Goal: Information Seeking & Learning: Compare options

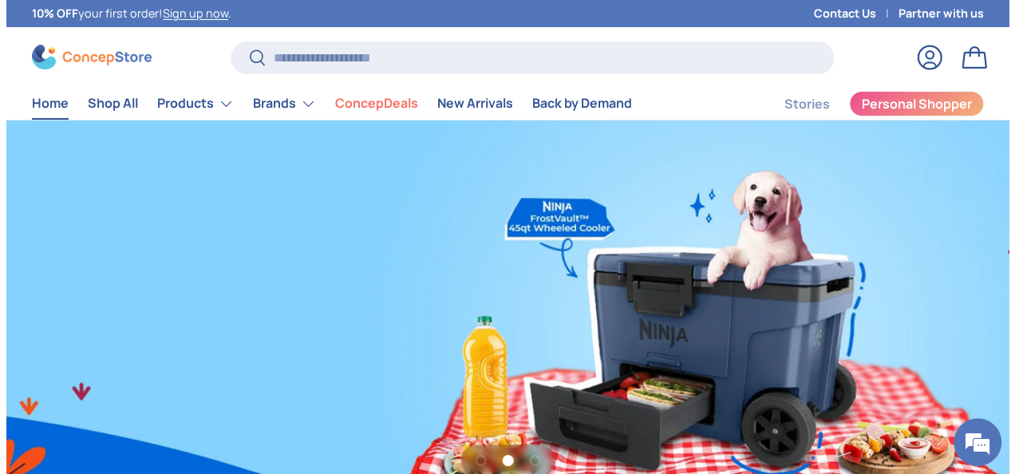
scroll to position [0, 2006]
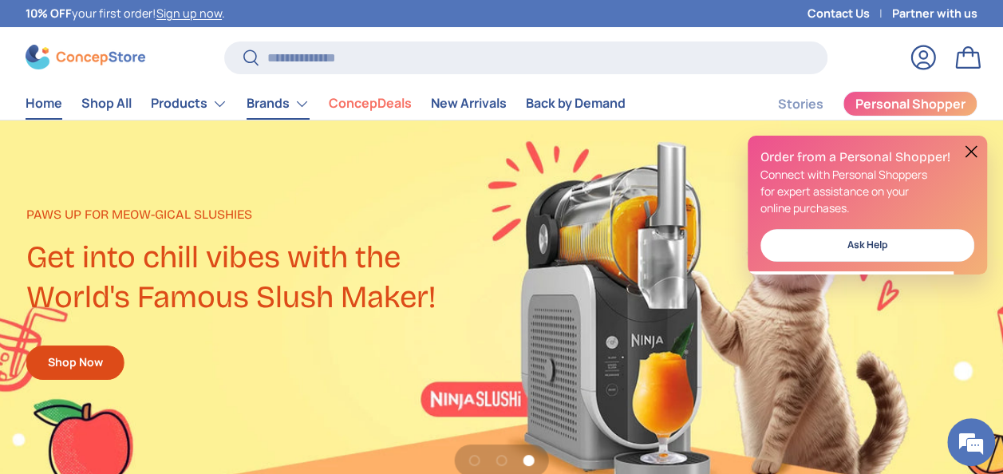
click at [286, 102] on link "Brands" at bounding box center [278, 104] width 63 height 32
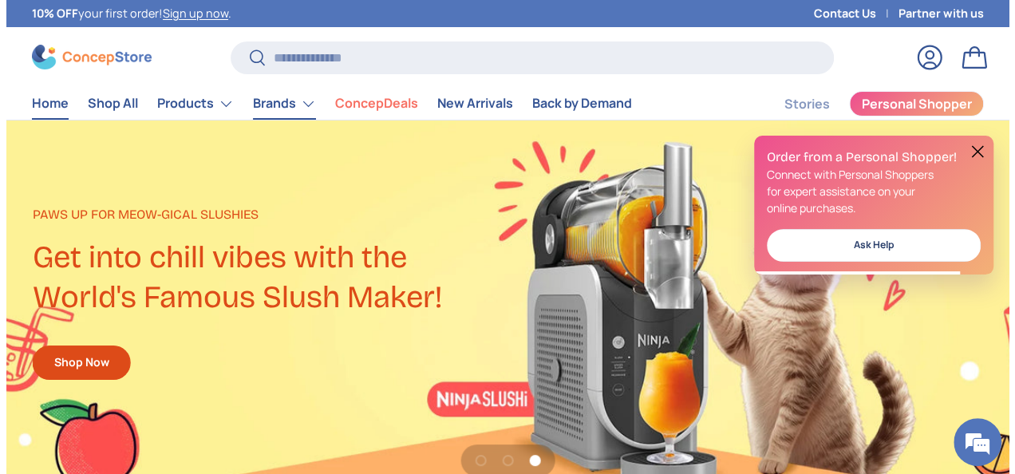
scroll to position [3360, 6311]
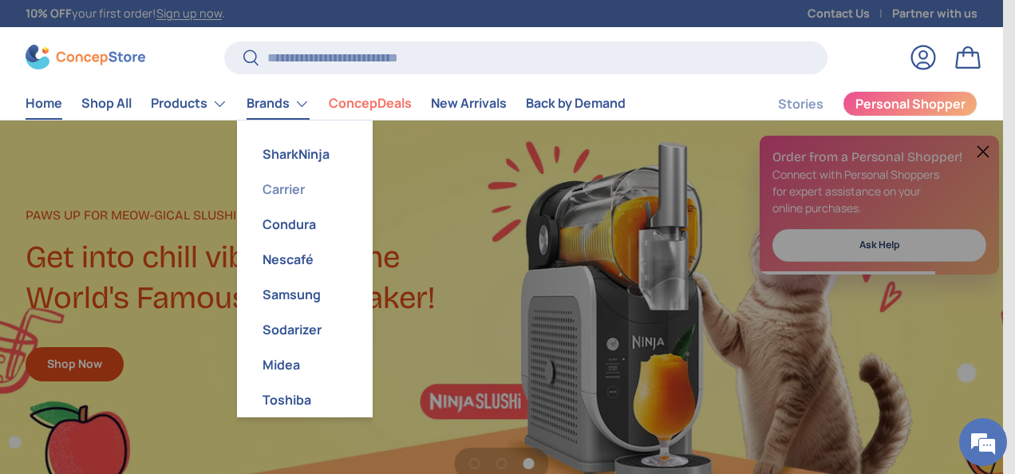
click at [304, 190] on link "Carrier" at bounding box center [305, 189] width 117 height 35
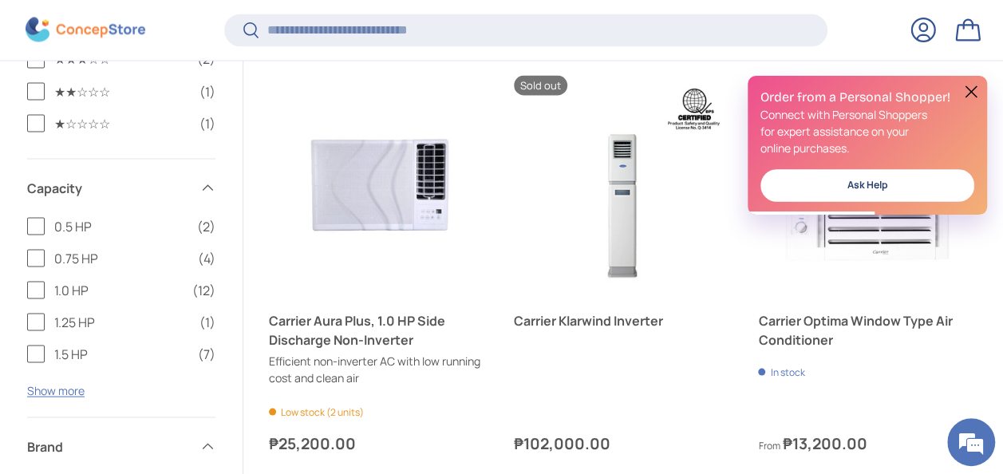
click at [974, 92] on button at bounding box center [971, 91] width 19 height 19
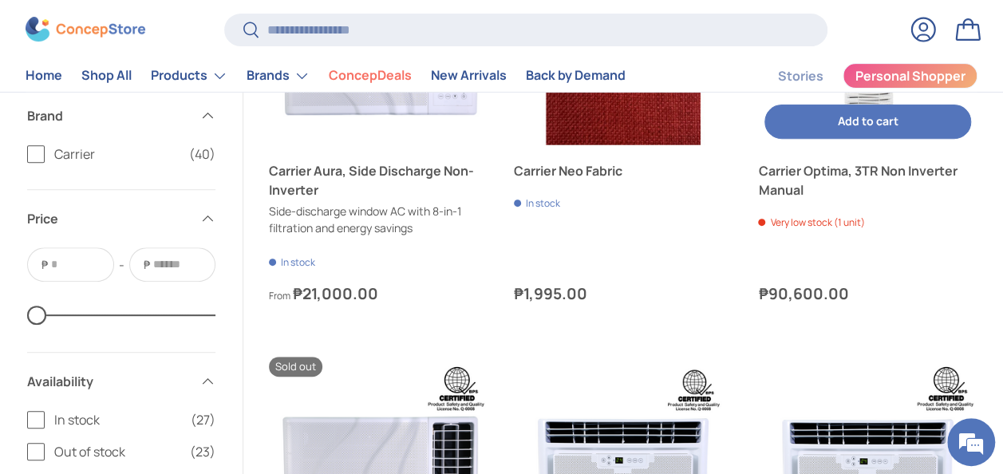
scroll to position [3113, 0]
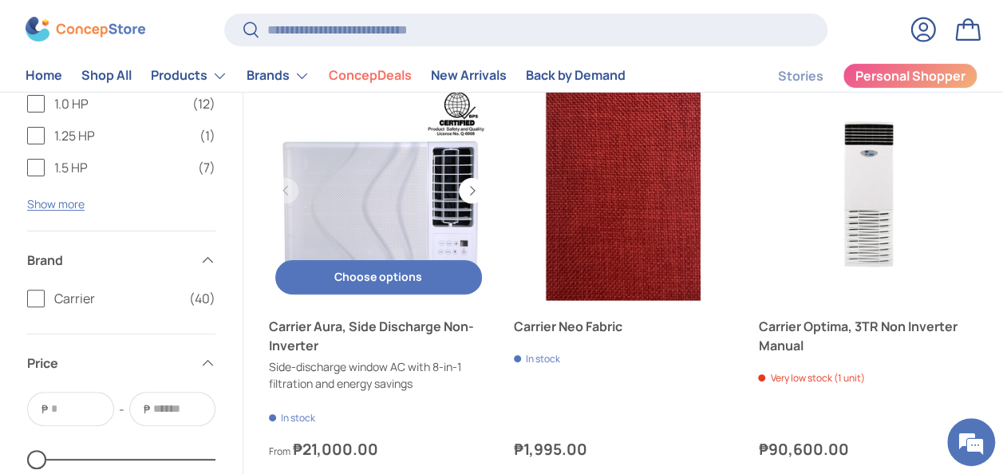
click at [366, 156] on link "Carrier Aura, Side Discharge Non-Inverter" at bounding box center [379, 191] width 220 height 220
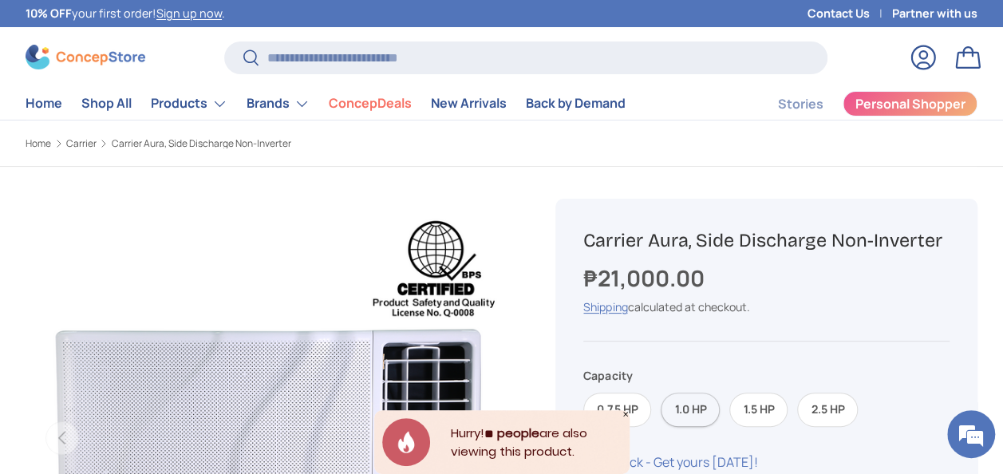
click at [685, 411] on label "1.0 HP" at bounding box center [690, 410] width 59 height 34
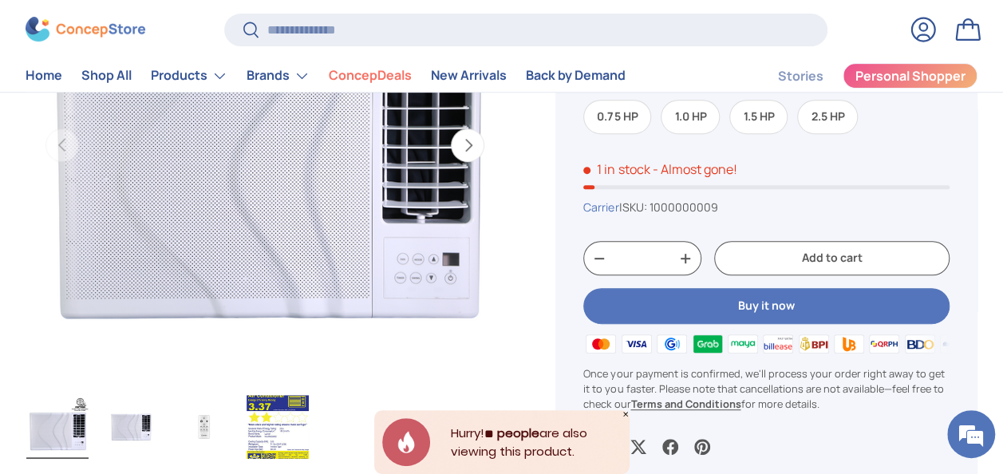
scroll to position [319, 0]
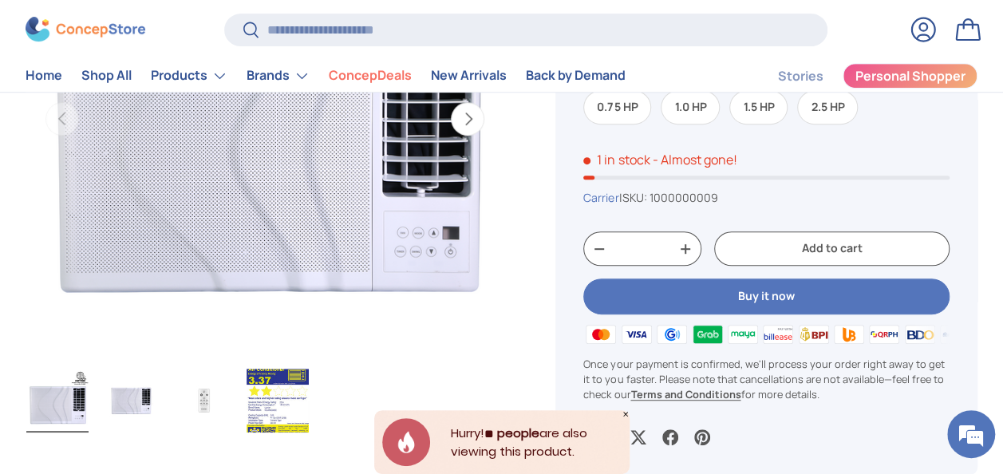
click at [283, 409] on img "Gallery Viewer" at bounding box center [278, 401] width 62 height 64
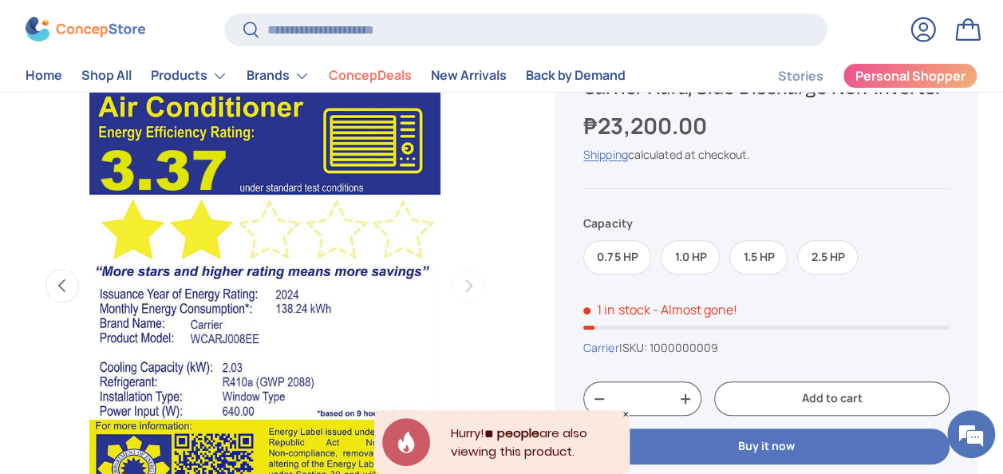
scroll to position [0, 0]
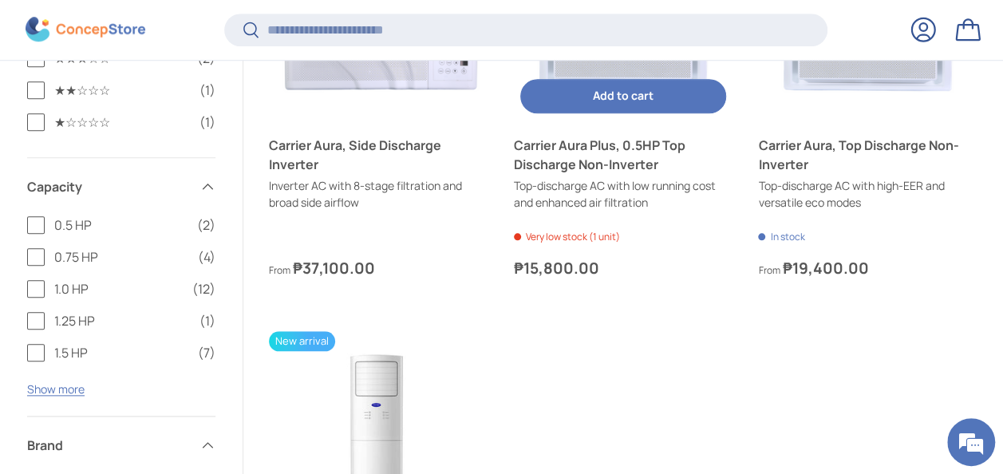
scroll to position [3592, 0]
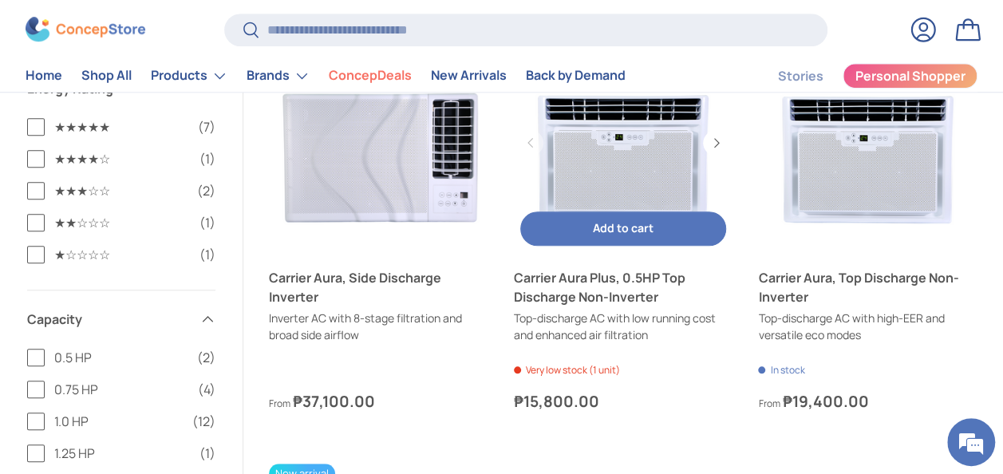
click at [607, 147] on link "Carrier Aura Plus, 0.5HP Top Discharge Non-Inverter" at bounding box center [624, 144] width 220 height 220
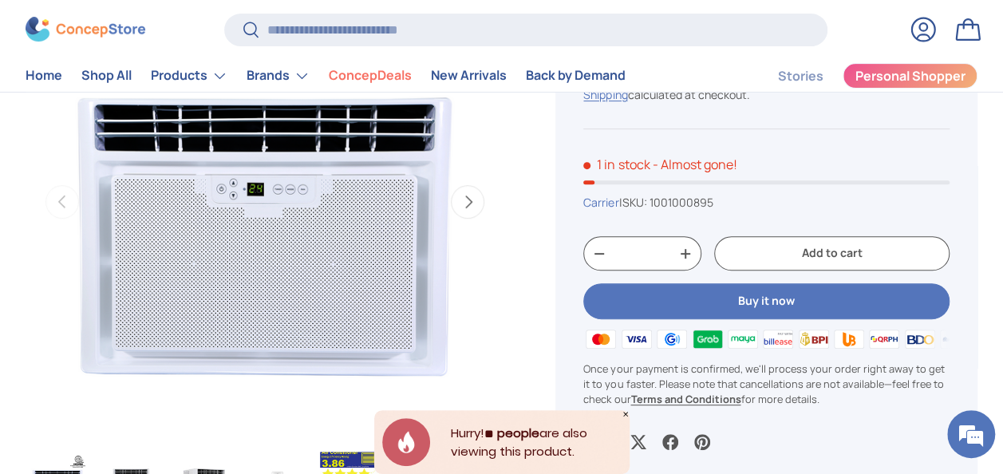
scroll to position [236, 0]
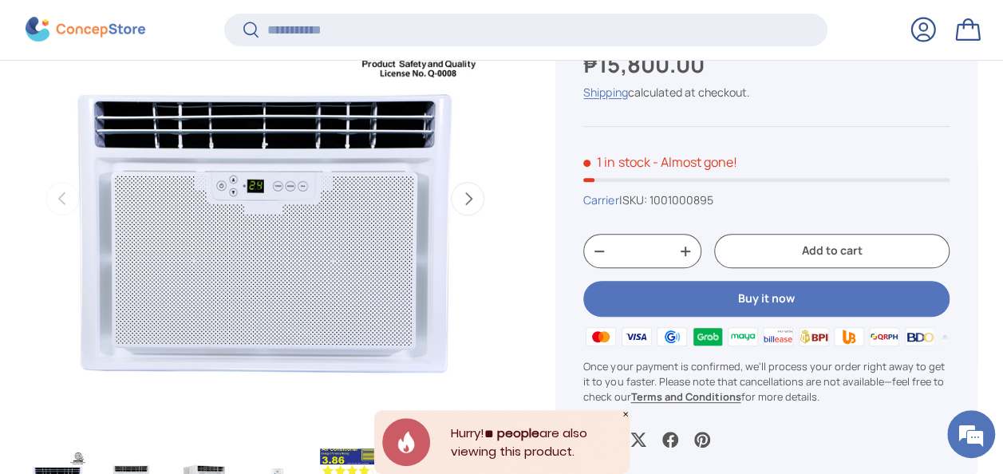
click at [248, 209] on img "Gallery Viewer" at bounding box center [265, 198] width 479 height 479
click at [248, 204] on img "Gallery Viewer" at bounding box center [265, 198] width 479 height 479
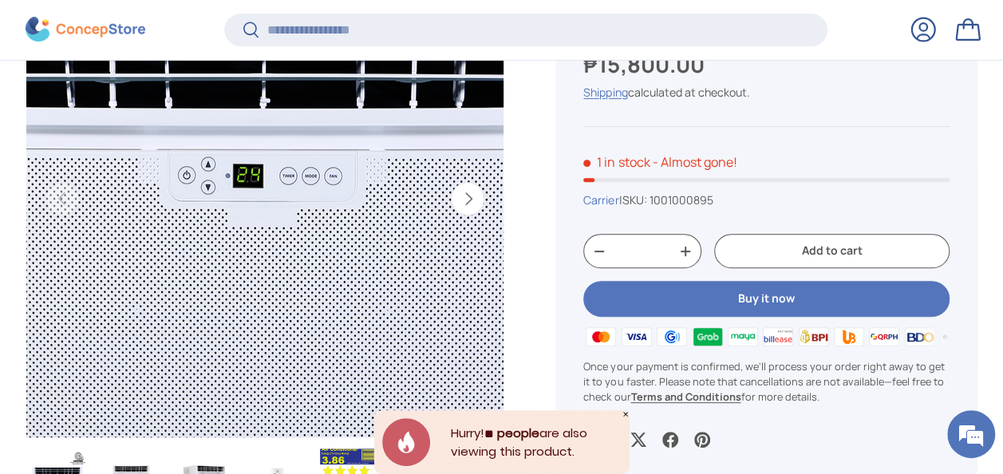
click at [248, 204] on img "Gallery Viewer" at bounding box center [265, 198] width 479 height 479
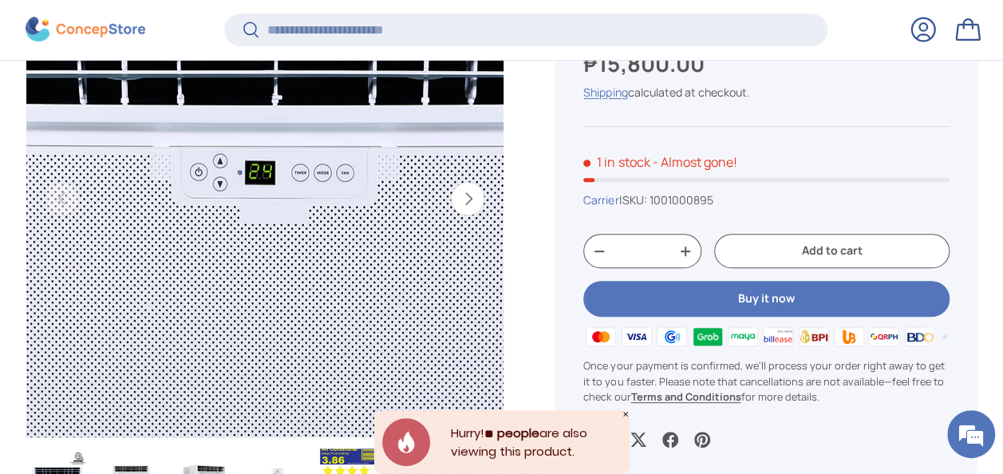
click at [251, 201] on img "Gallery Viewer" at bounding box center [265, 198] width 479 height 479
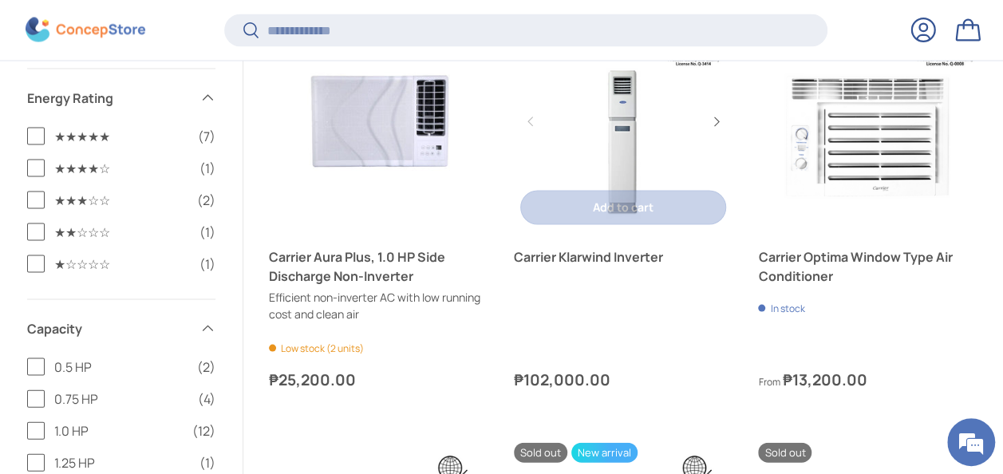
scroll to position [1513, 0]
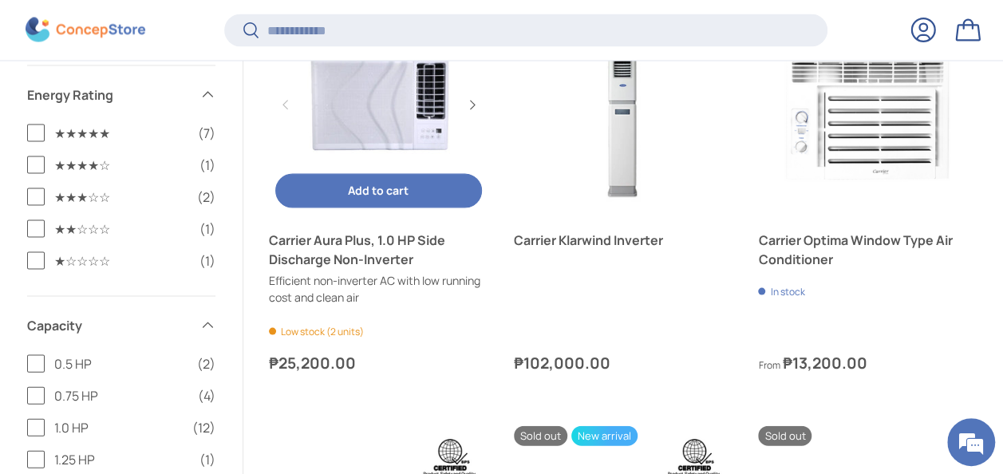
click at [367, 238] on link "Carrier Aura Plus, 1.0 HP Side Discharge Non-Inverter" at bounding box center [379, 250] width 220 height 38
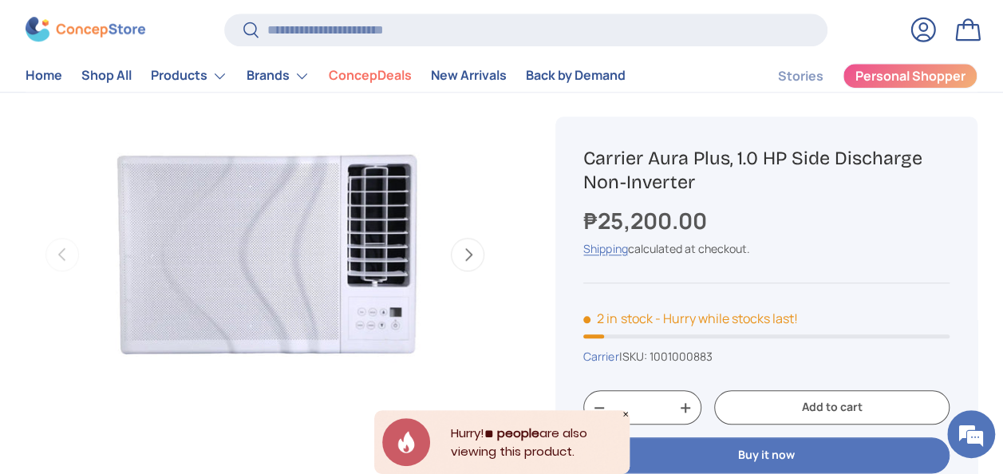
scroll to position [638, 0]
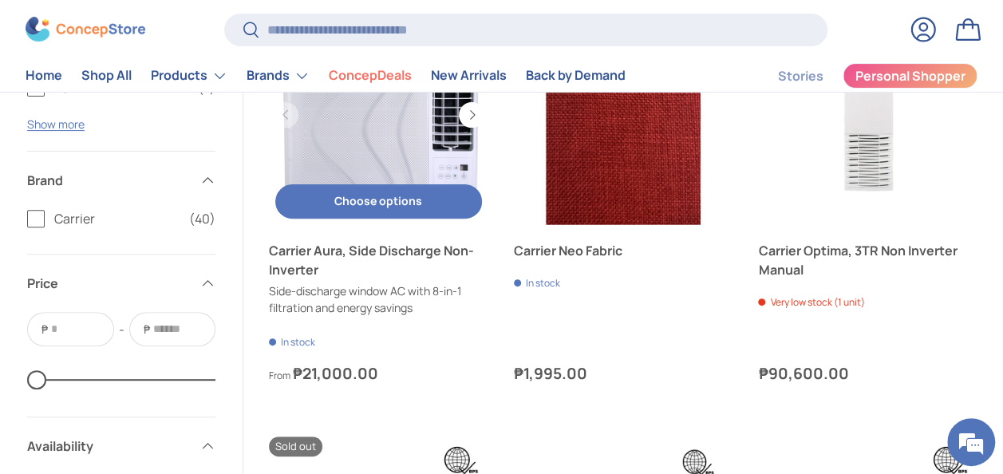
click at [348, 156] on link "Carrier Aura, Side Discharge Non-Inverter" at bounding box center [379, 116] width 220 height 220
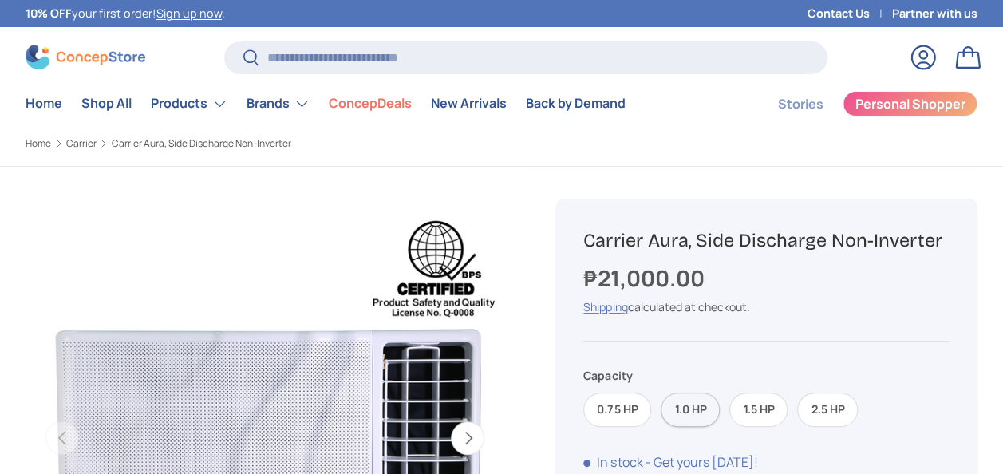
click at [697, 406] on label "1.0 HP" at bounding box center [690, 410] width 59 height 34
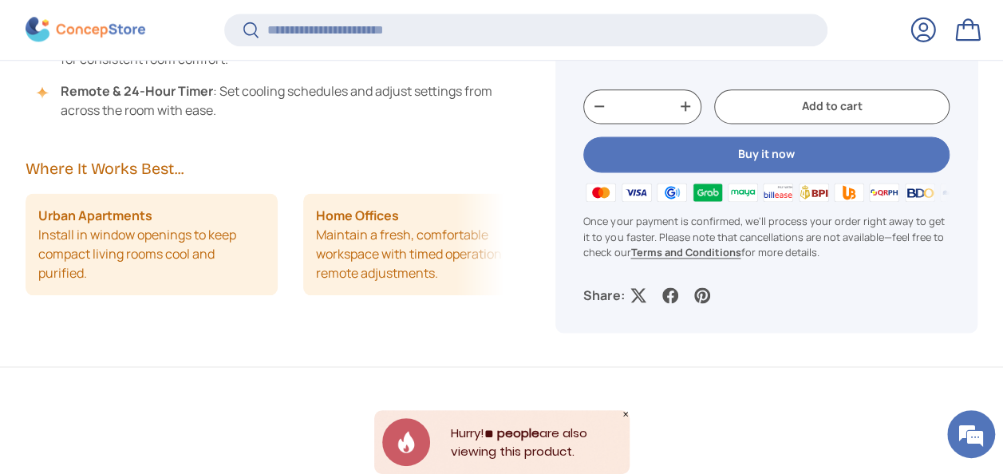
scroll to position [3925, 6310]
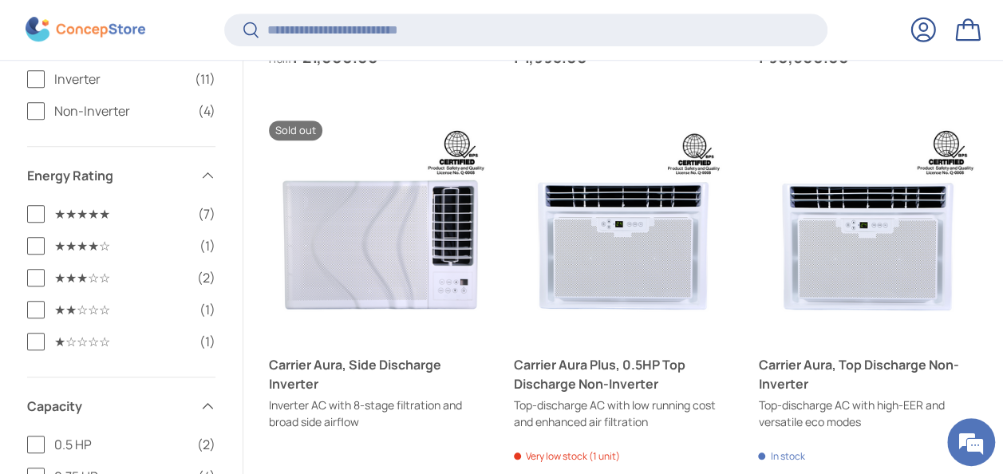
scroll to position [3508, 0]
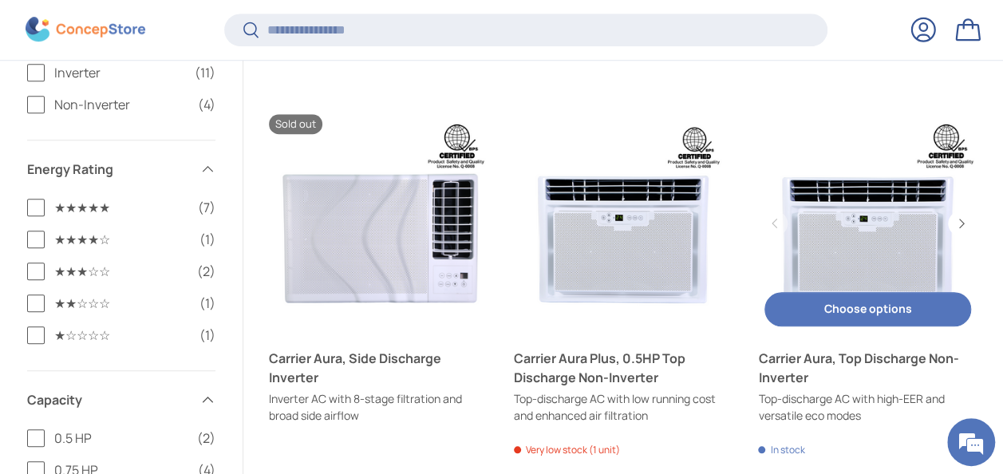
click at [834, 262] on link "Carrier Aura, Top Discharge Non-Inverter" at bounding box center [868, 224] width 220 height 220
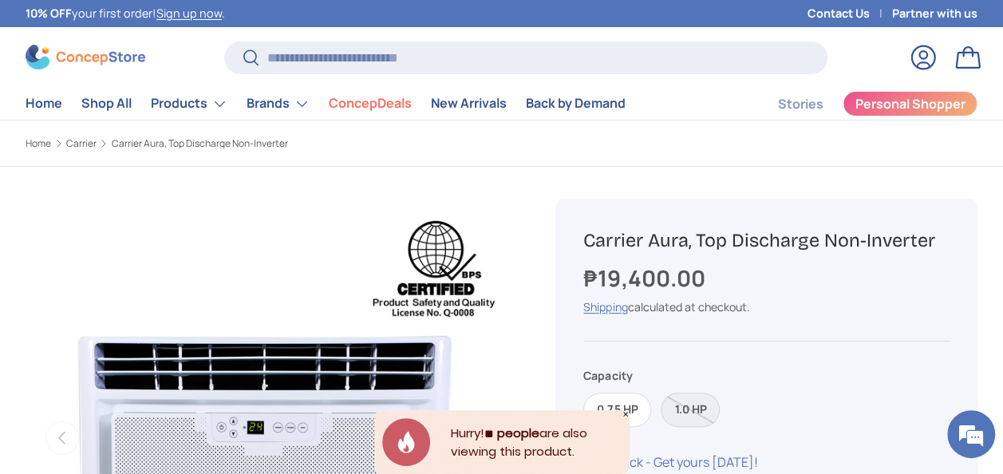
click at [679, 418] on label "1.0 HP" at bounding box center [690, 410] width 59 height 34
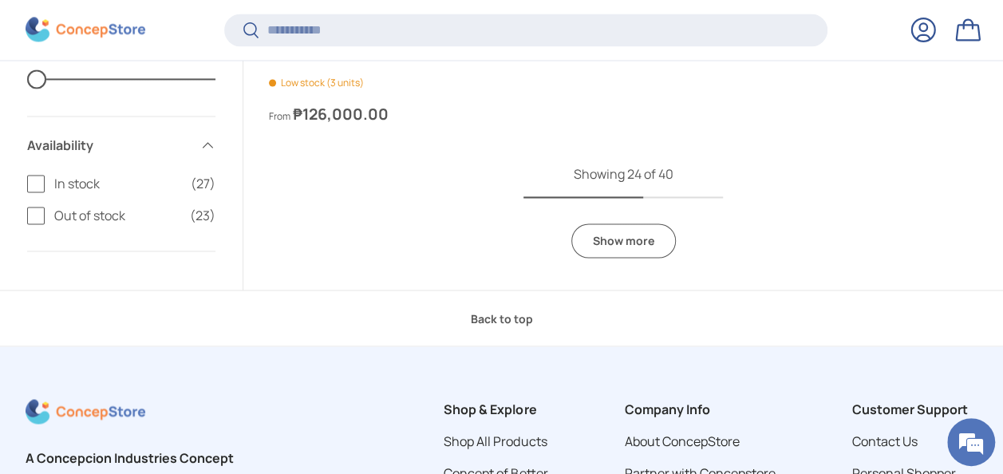
scroll to position [4303, 0]
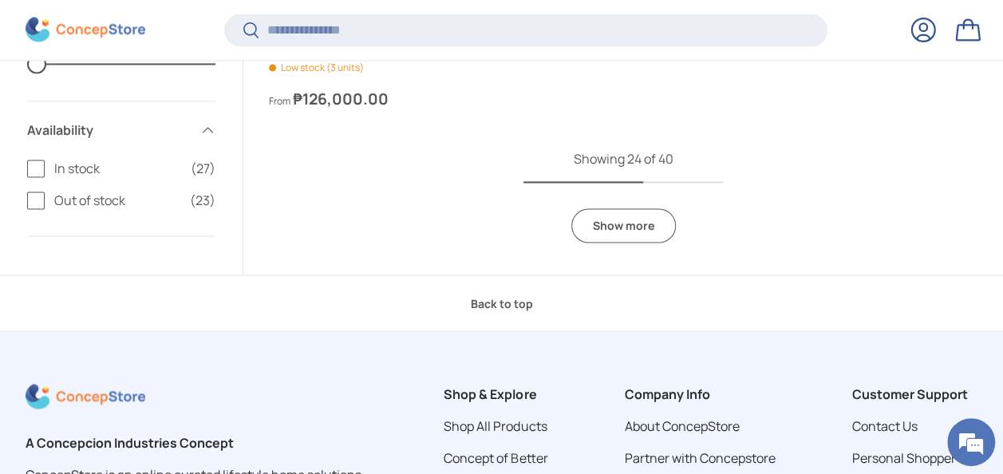
click at [602, 227] on link "Show more" at bounding box center [624, 225] width 105 height 34
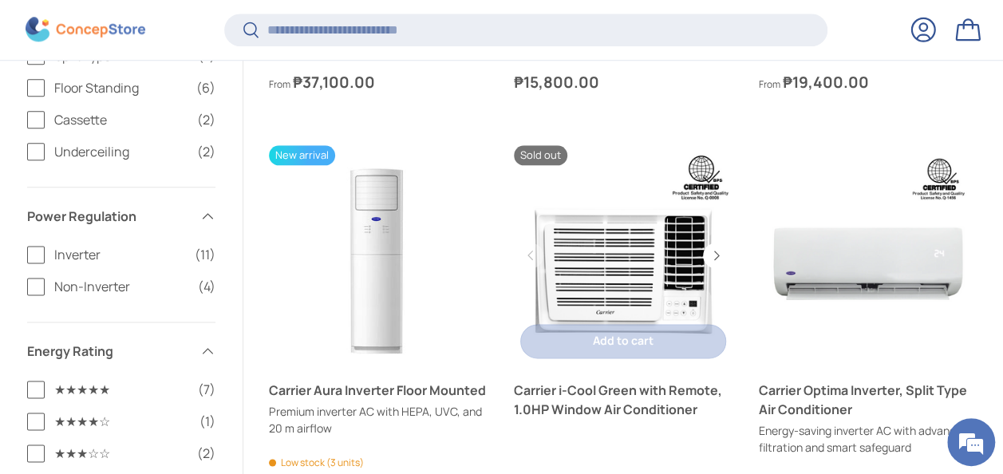
scroll to position [3983, 0]
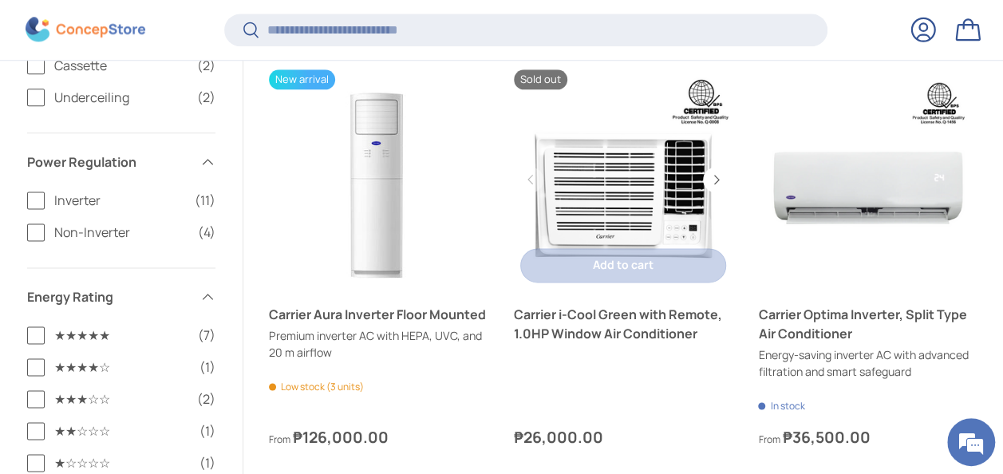
click at [606, 201] on link "Carrier i-Cool Green with Remote, 1.0HP Window Air Conditioner" at bounding box center [624, 179] width 220 height 220
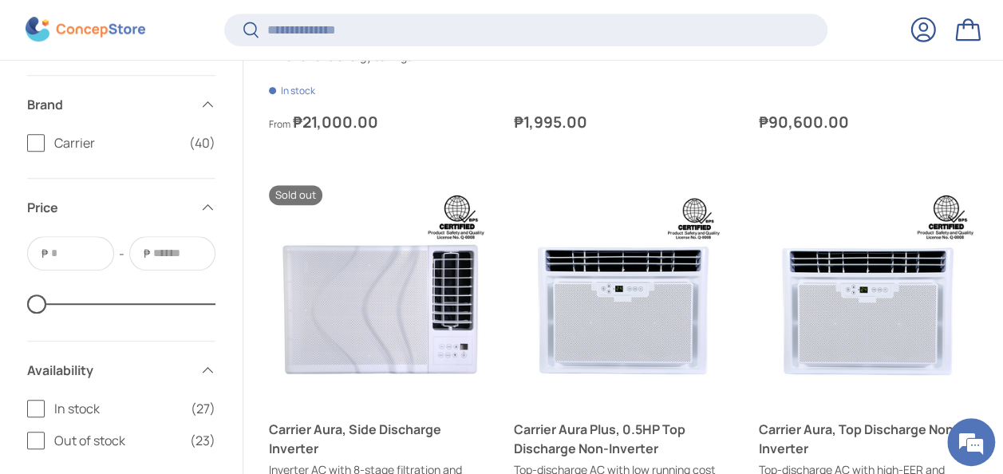
scroll to position [3581, 0]
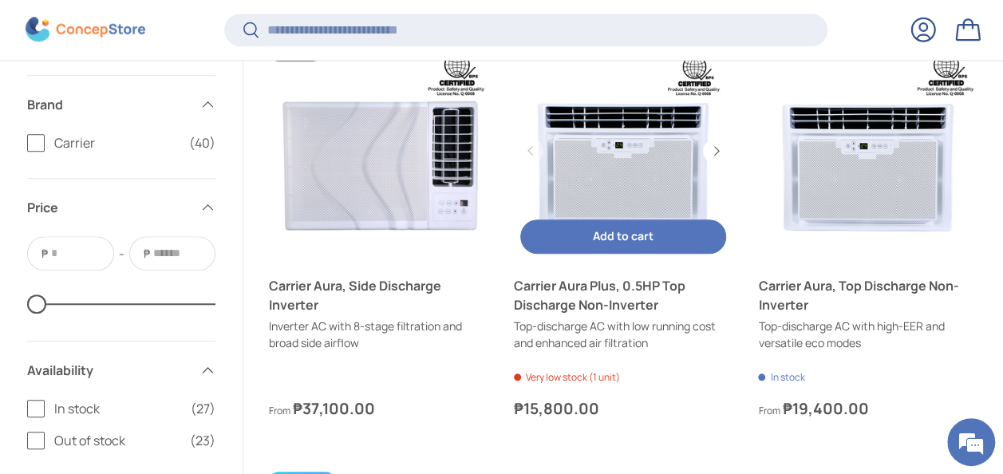
click at [636, 157] on link "Carrier Aura Plus, 0.5HP Top Discharge Non-Inverter" at bounding box center [624, 152] width 220 height 220
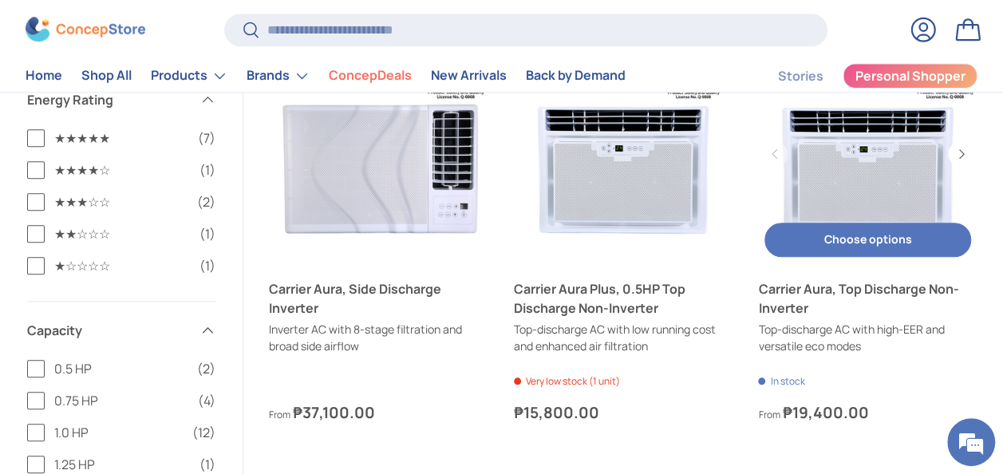
click at [880, 173] on link "Carrier Aura, Top Discharge Non-Inverter" at bounding box center [868, 155] width 220 height 220
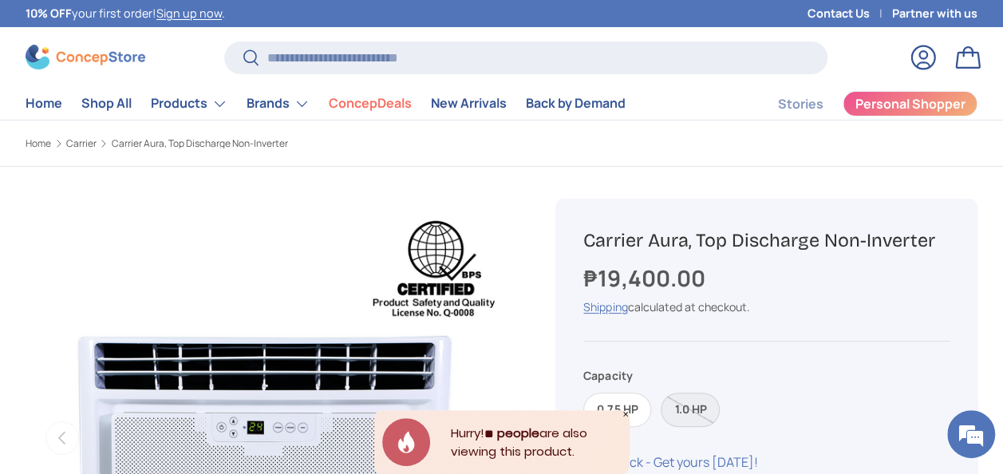
click at [700, 418] on label "1.0 HP" at bounding box center [690, 410] width 59 height 34
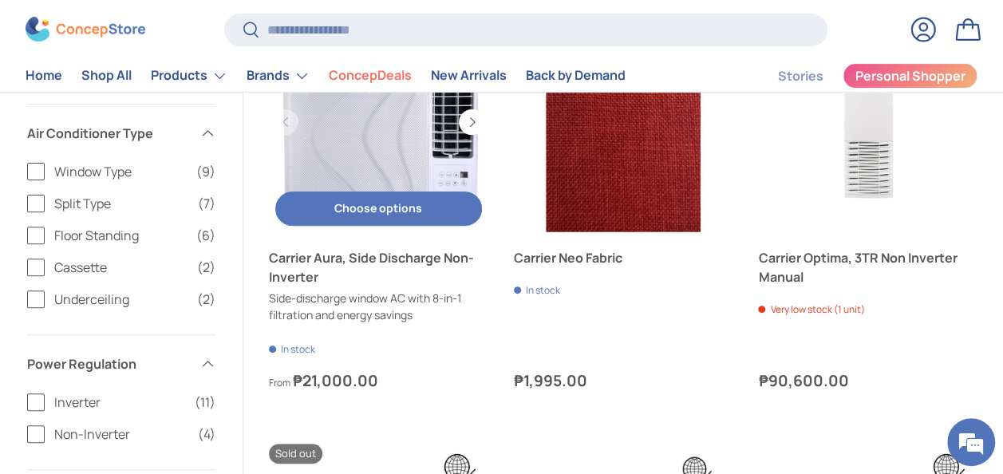
click at [393, 219] on button "Choose options Choose options" at bounding box center [378, 209] width 207 height 34
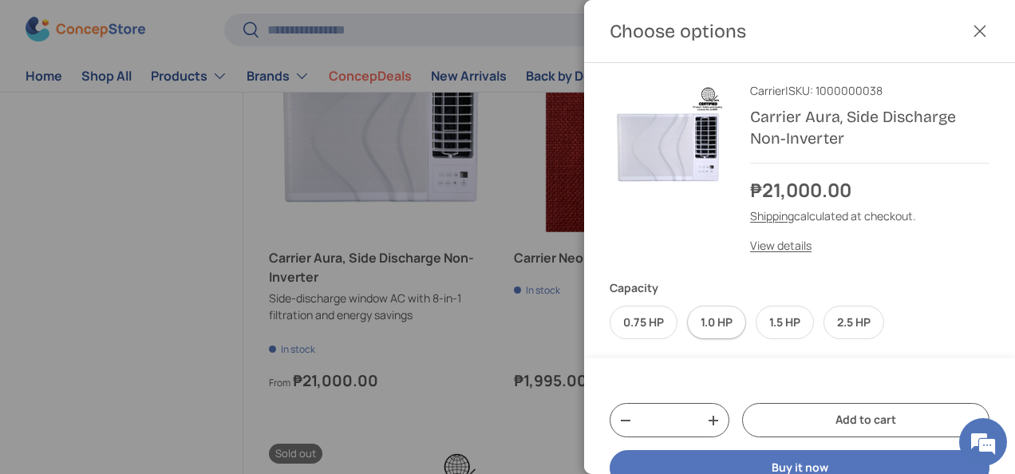
click at [703, 322] on label "1.0 HP" at bounding box center [716, 323] width 59 height 34
click at [965, 37] on button "Close" at bounding box center [980, 31] width 35 height 35
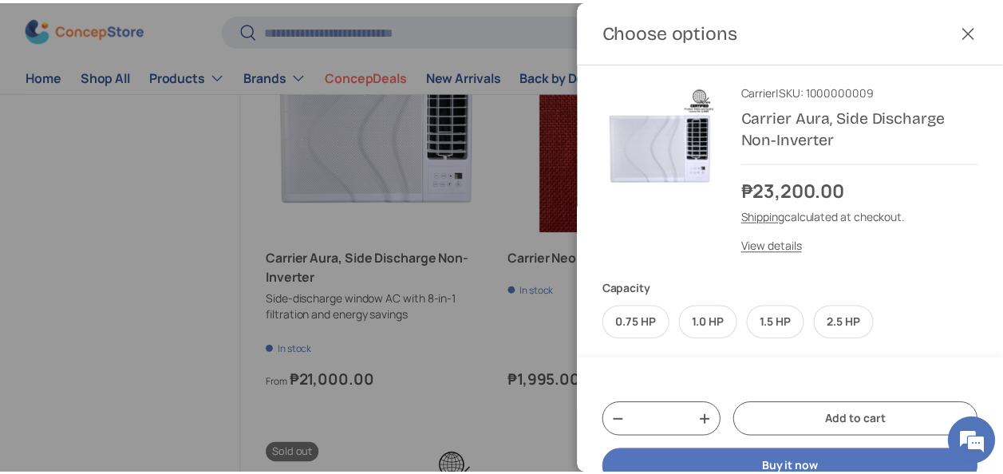
scroll to position [3182, 0]
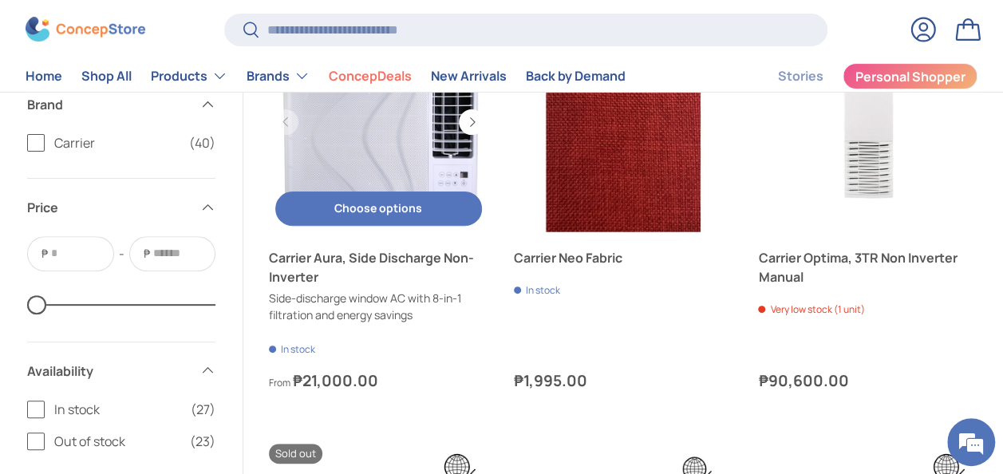
click at [421, 138] on link "Carrier Aura, Side Discharge Non-Inverter" at bounding box center [379, 123] width 220 height 220
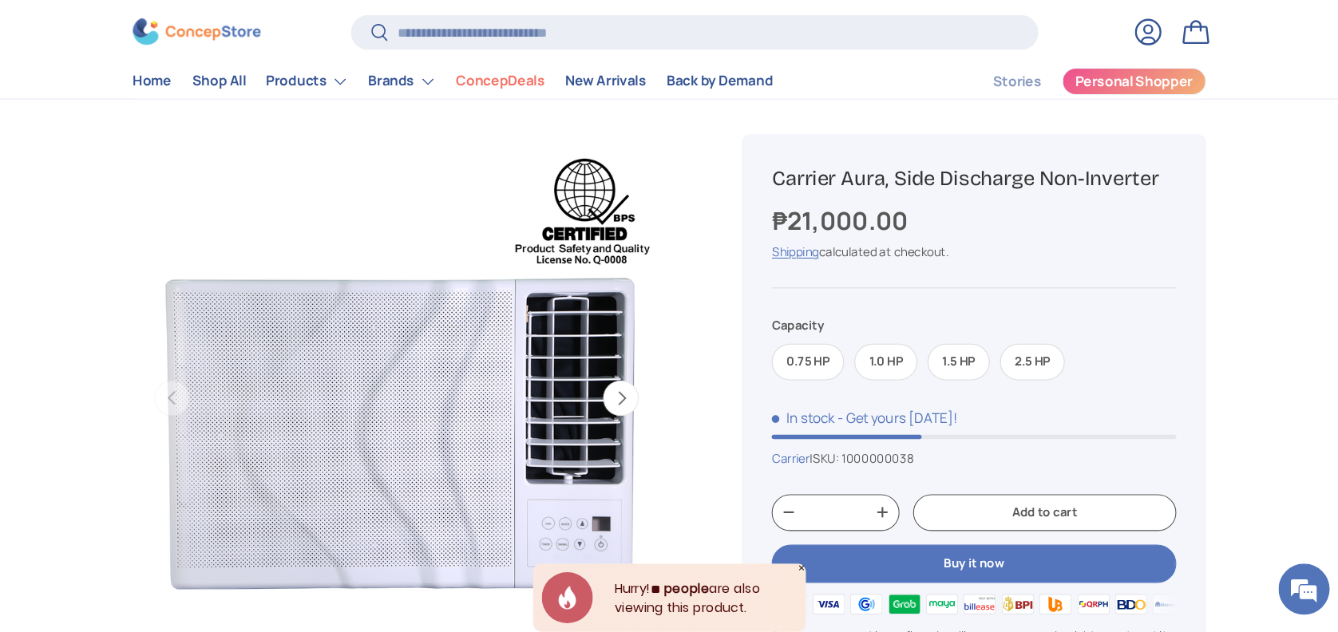
scroll to position [79, 0]
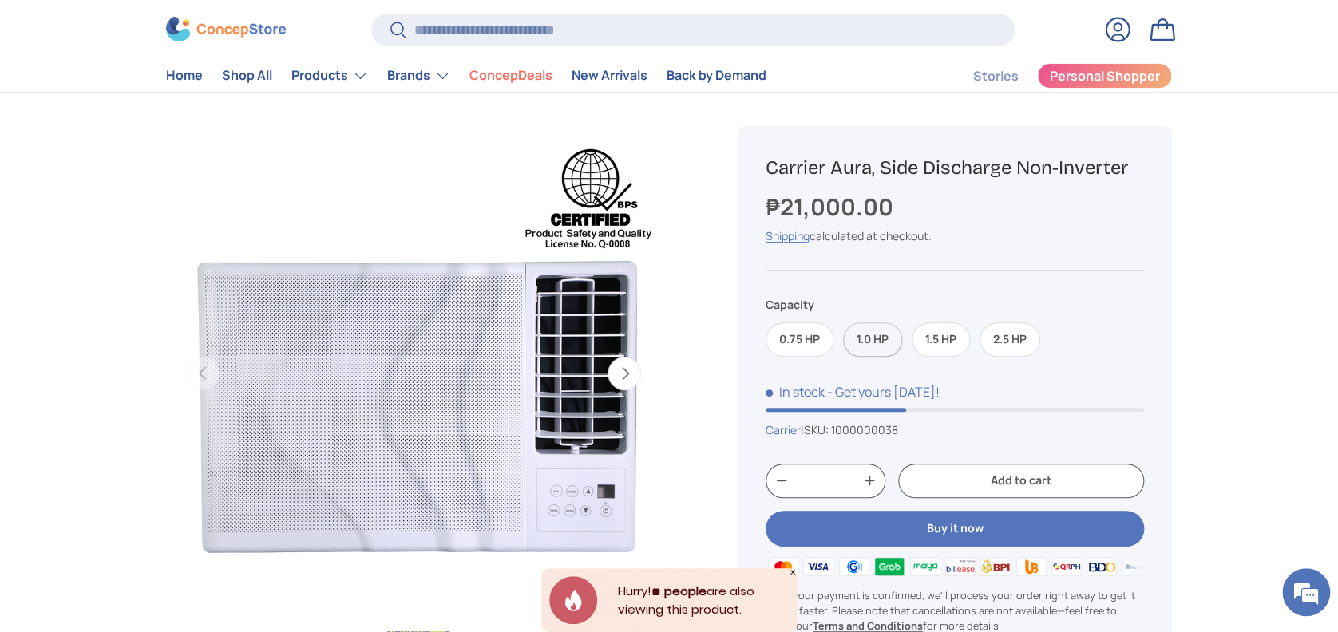
click at [881, 345] on label "1.0 HP" at bounding box center [872, 339] width 59 height 34
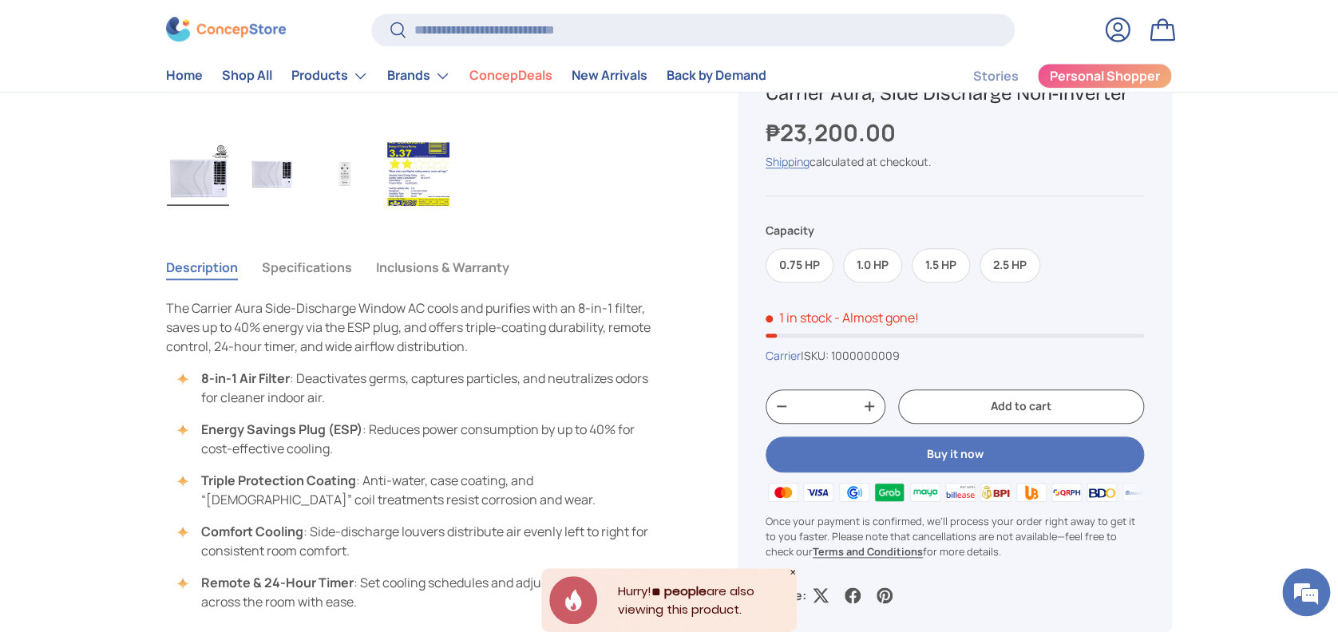
scroll to position [607, 0]
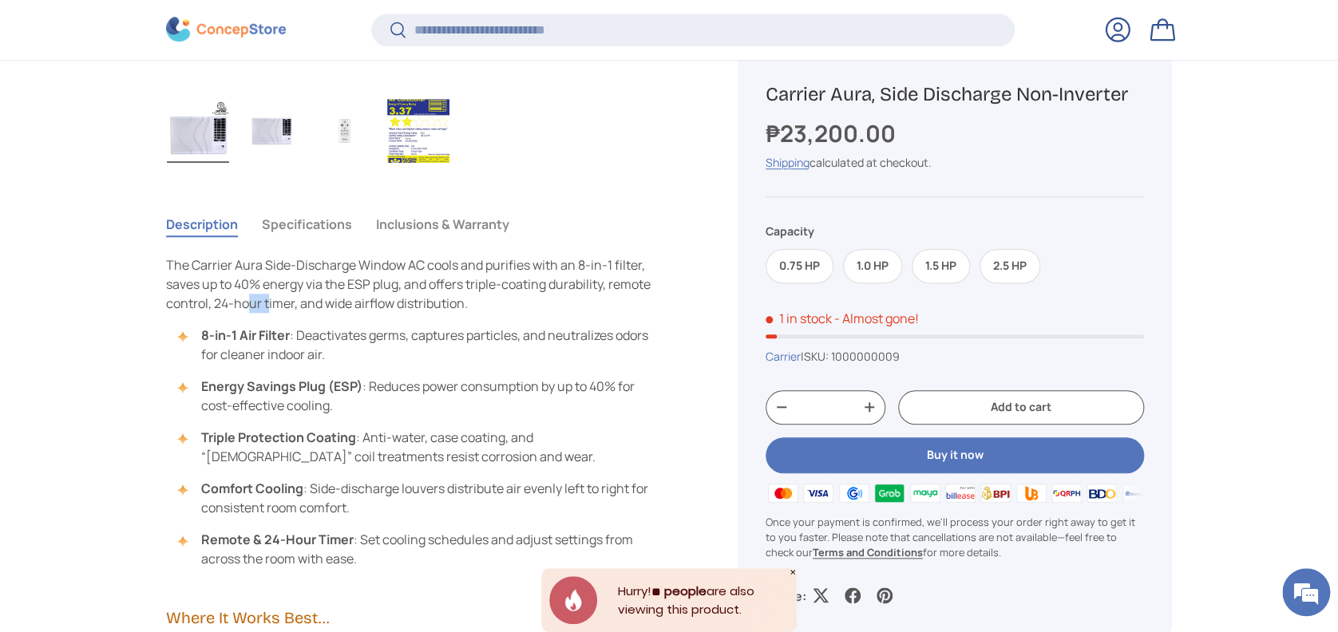
drag, startPoint x: 248, startPoint y: 303, endPoint x: 267, endPoint y: 302, distance: 18.4
click at [267, 302] on span "The Carrier Aura Side-Discharge Window AC cools and purifies with an 8-in-1 fil…" at bounding box center [408, 284] width 485 height 56
drag, startPoint x: 267, startPoint y: 302, endPoint x: 421, endPoint y: 307, distance: 154.1
click at [421, 307] on span "The Carrier Aura Side-Discharge Window AC cools and purifies with an 8-in-1 fil…" at bounding box center [408, 284] width 485 height 56
drag, startPoint x: 421, startPoint y: 307, endPoint x: 455, endPoint y: 317, distance: 35.9
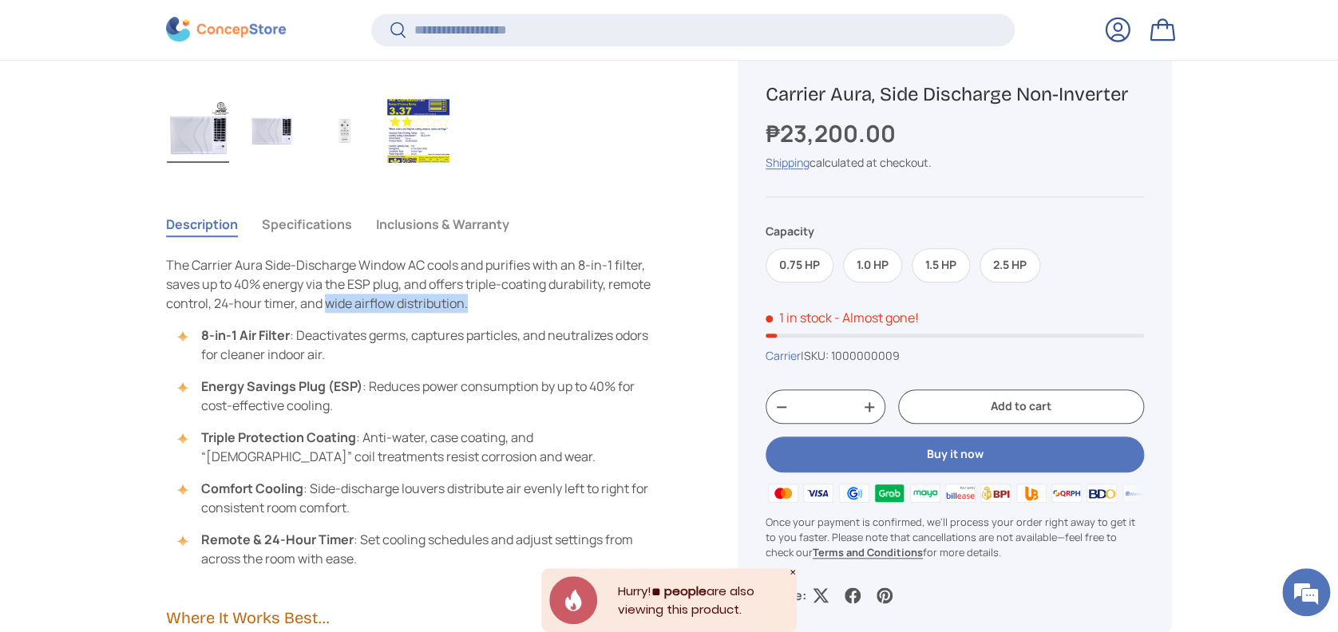
click at [455, 317] on div "The Carrier Aura Side-Discharge Window AC cools and purifies with an 8-in-1 fil…" at bounding box center [413, 411] width 495 height 313
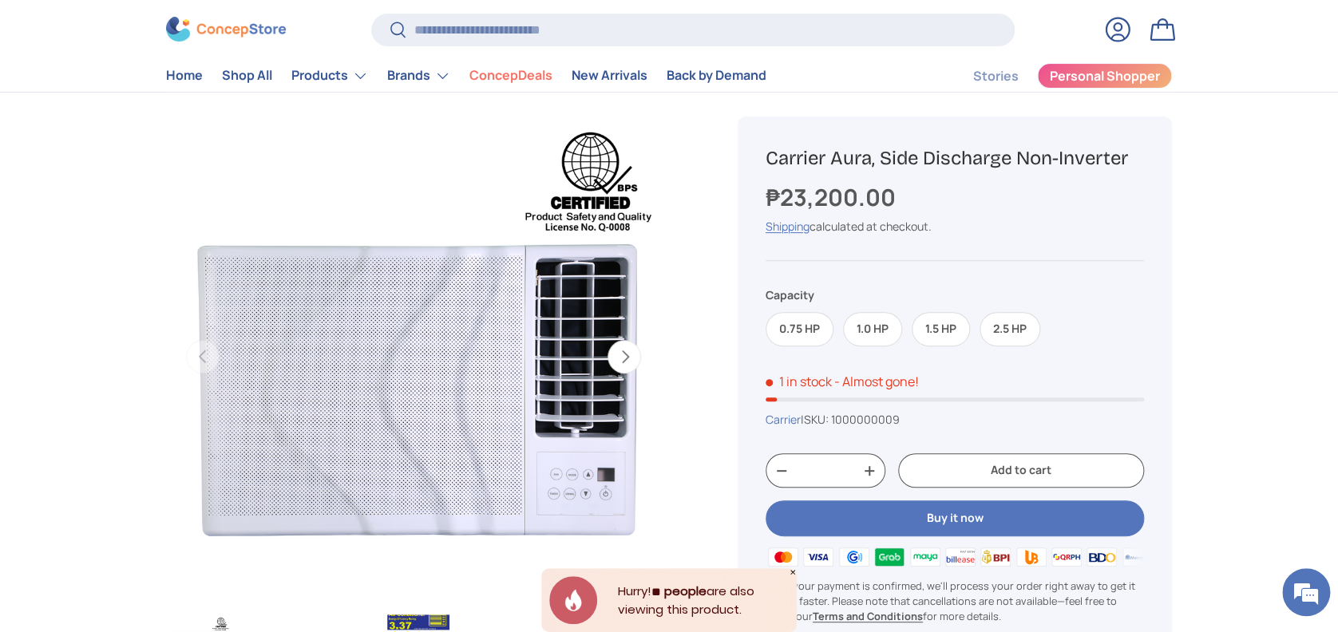
scroll to position [0, 0]
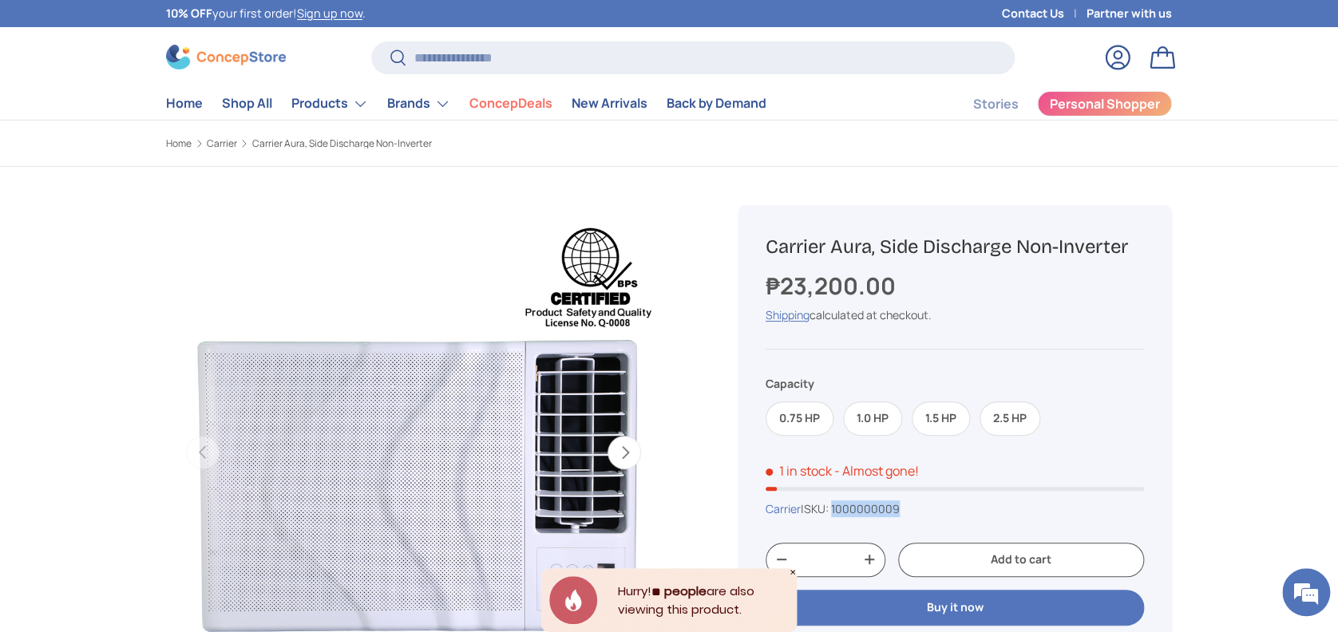
drag, startPoint x: 918, startPoint y: 513, endPoint x: 841, endPoint y: 508, distance: 77.6
click at [841, 473] on div "Carrier | SKU: 1000000009" at bounding box center [955, 508] width 378 height 17
copy span "1000000009"
drag, startPoint x: 1227, startPoint y: 78, endPoint x: 1204, endPoint y: 75, distance: 23.4
click at [1003, 78] on store-header "Search Search Reset Log in Bag Menu Home Shop All Products Back Products" at bounding box center [669, 73] width 1338 height 93
